Goal: Book appointment/travel/reservation

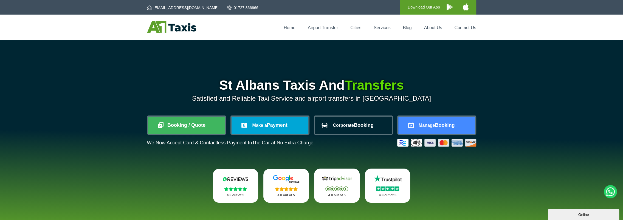
click at [295, 128] on link "Corporate Booking" at bounding box center [353, 124] width 77 height 17
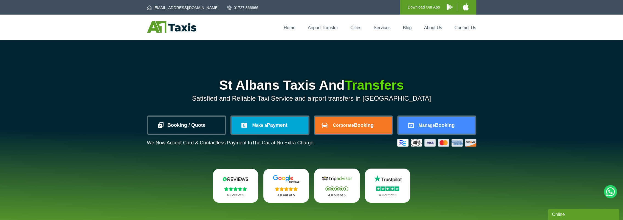
click at [183, 127] on link "Booking / Quote" at bounding box center [186, 124] width 77 height 17
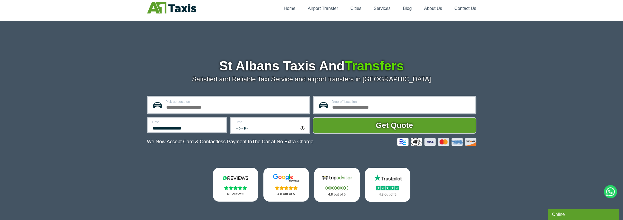
scroll to position [27, 0]
